Goal: Task Accomplishment & Management: Use online tool/utility

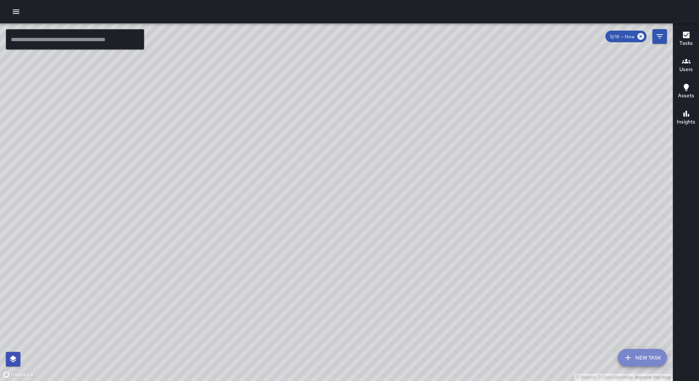
click at [635, 355] on button "New Task" at bounding box center [642, 357] width 49 height 17
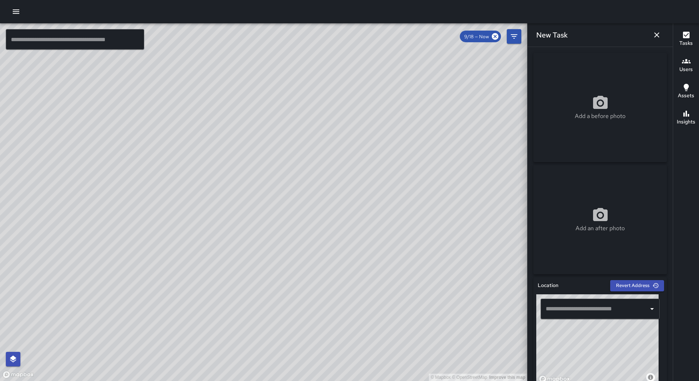
click at [582, 309] on input "text" at bounding box center [595, 309] width 102 height 14
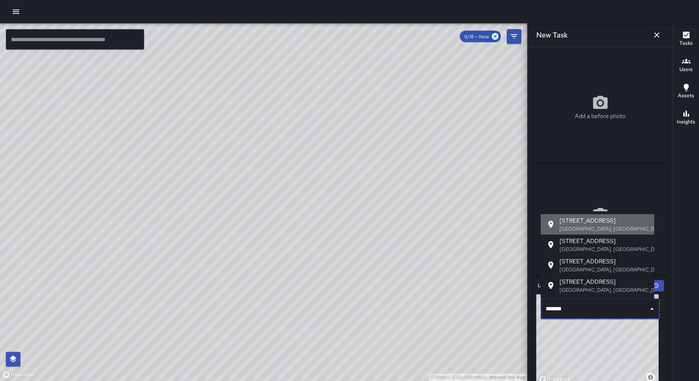
click at [591, 221] on span "[STREET_ADDRESS]" at bounding box center [604, 220] width 89 height 9
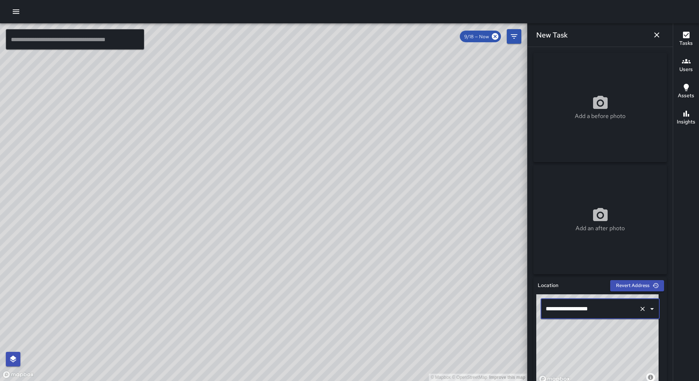
scroll to position [255, 0]
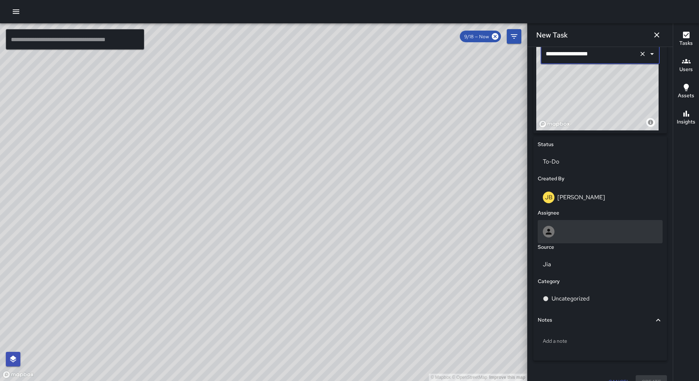
type input "**********"
click at [597, 233] on div at bounding box center [600, 232] width 115 height 12
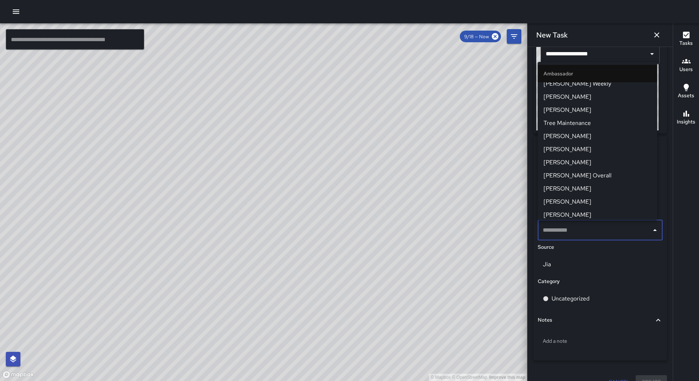
scroll to position [15, 0]
click at [598, 108] on span "[PERSON_NAME]" at bounding box center [598, 112] width 108 height 9
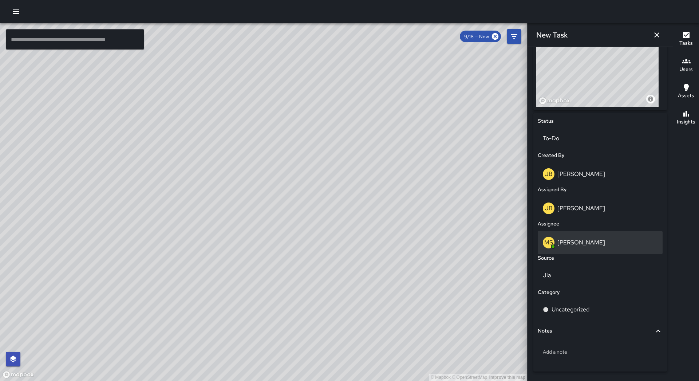
scroll to position [302, 0]
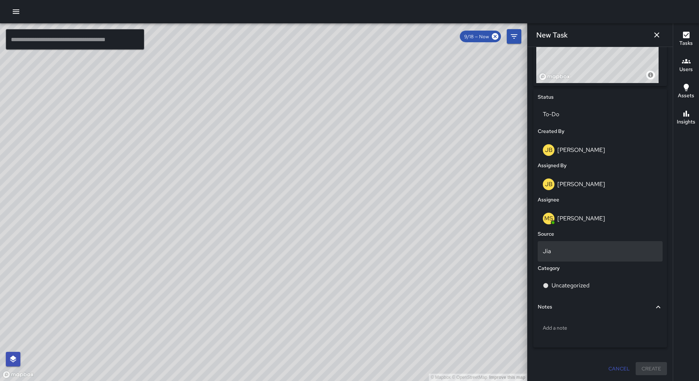
click at [577, 253] on p "Jia" at bounding box center [600, 251] width 115 height 9
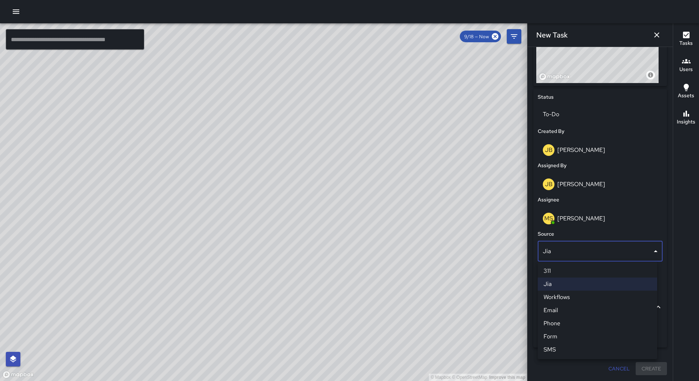
click at [625, 223] on div at bounding box center [349, 190] width 699 height 381
click at [600, 286] on div "Uncategorized" at bounding box center [600, 285] width 115 height 9
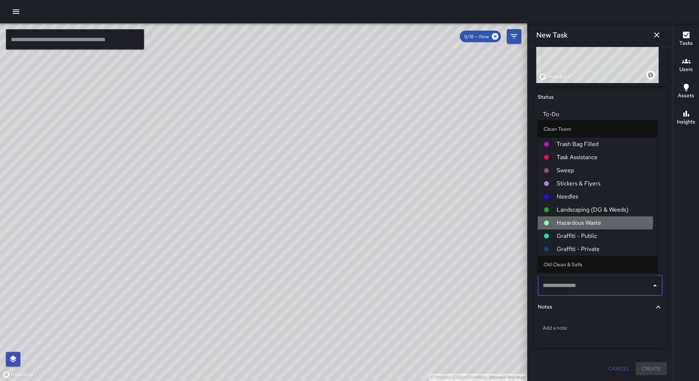
click at [595, 221] on span "Hazardous Waste" at bounding box center [604, 222] width 95 height 9
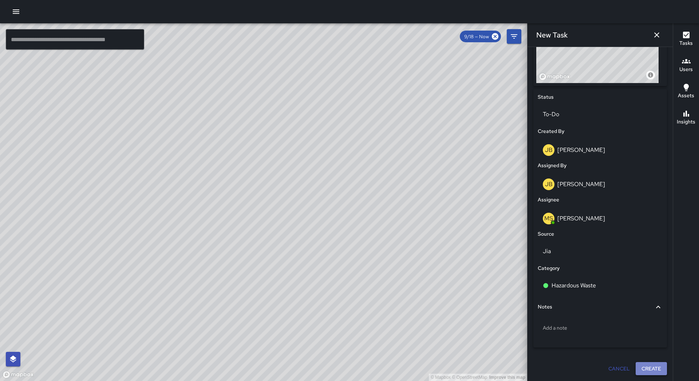
click at [648, 370] on button "Create" at bounding box center [651, 368] width 31 height 13
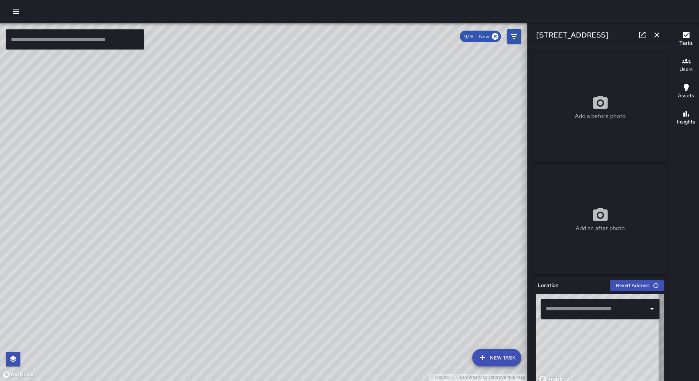
type input "**********"
click at [663, 36] on button "button" at bounding box center [656, 35] width 15 height 15
